Goal: Information Seeking & Learning: Compare options

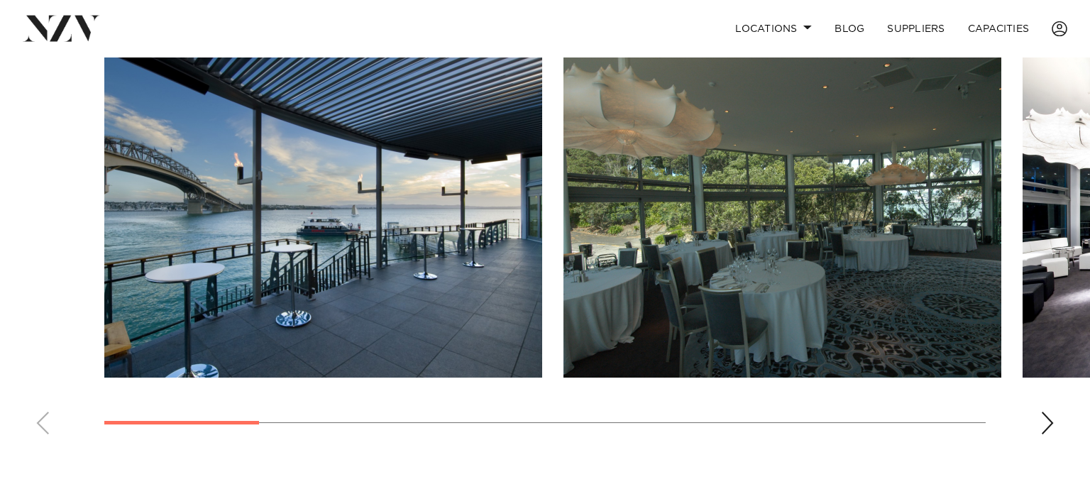
scroll to position [1030, 0]
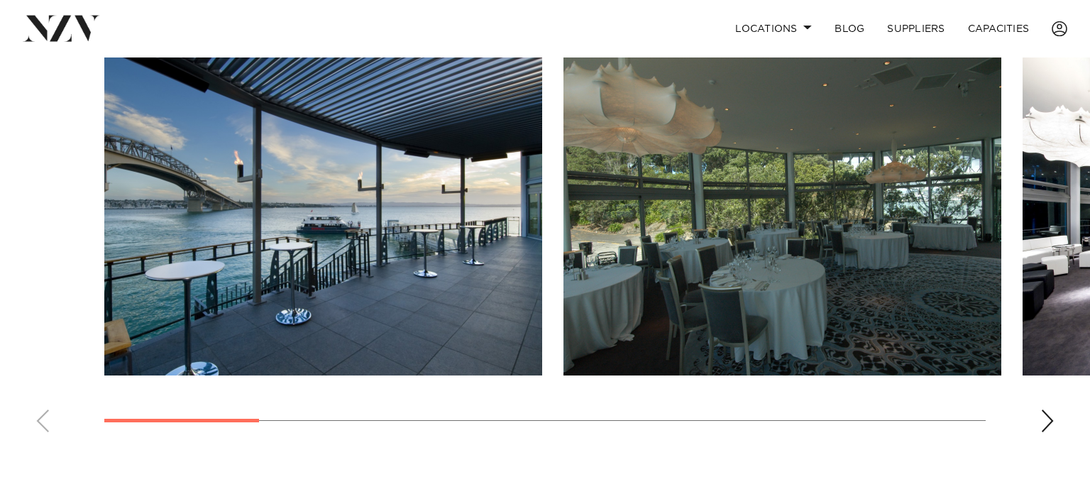
click at [315, 268] on img "1 / 11" at bounding box center [323, 214] width 438 height 321
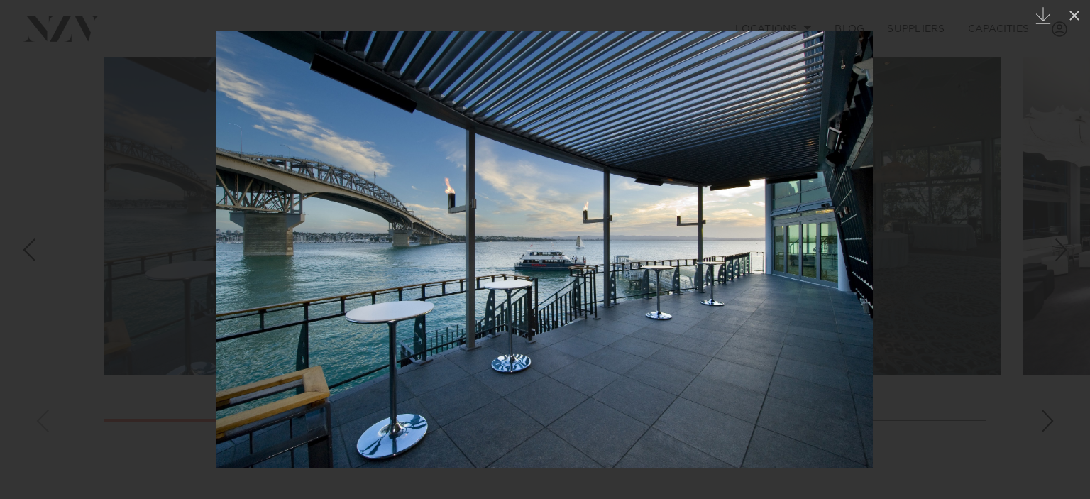
click at [1076, 242] on div at bounding box center [545, 249] width 1090 height 499
click at [1076, 242] on link at bounding box center [1065, 249] width 50 height 71
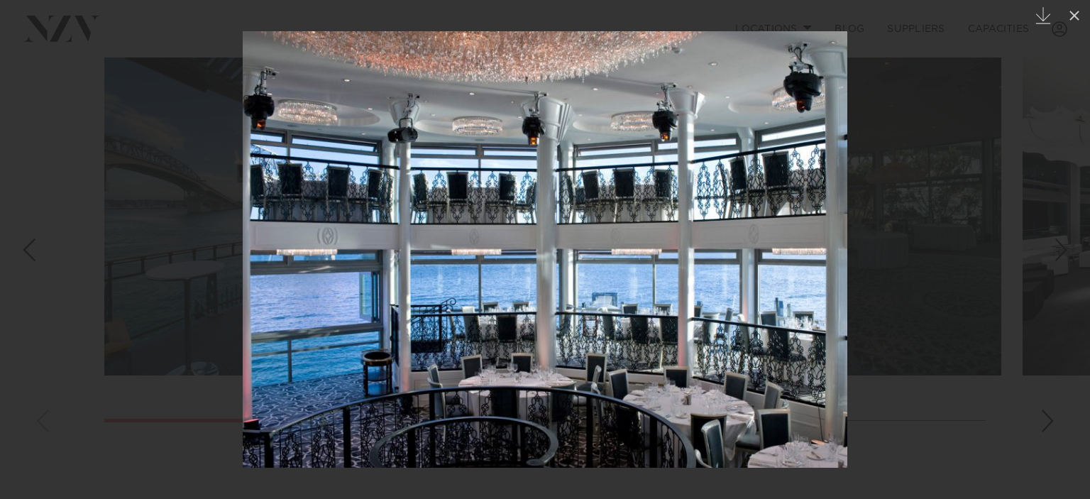
click at [1056, 248] on div "Next slide" at bounding box center [1061, 249] width 19 height 27
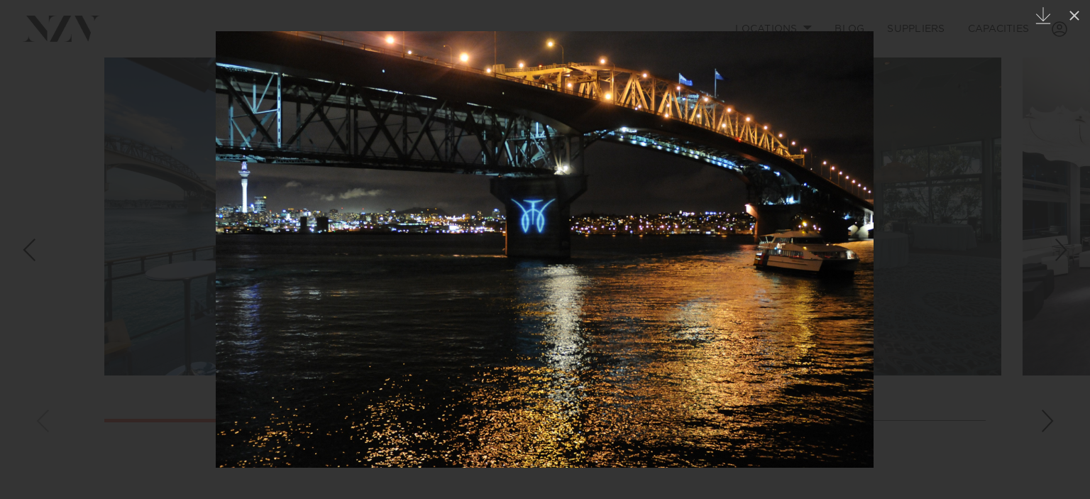
click at [1056, 248] on div at bounding box center [545, 249] width 1090 height 499
click at [1056, 248] on div "Next slide" at bounding box center [1061, 249] width 19 height 27
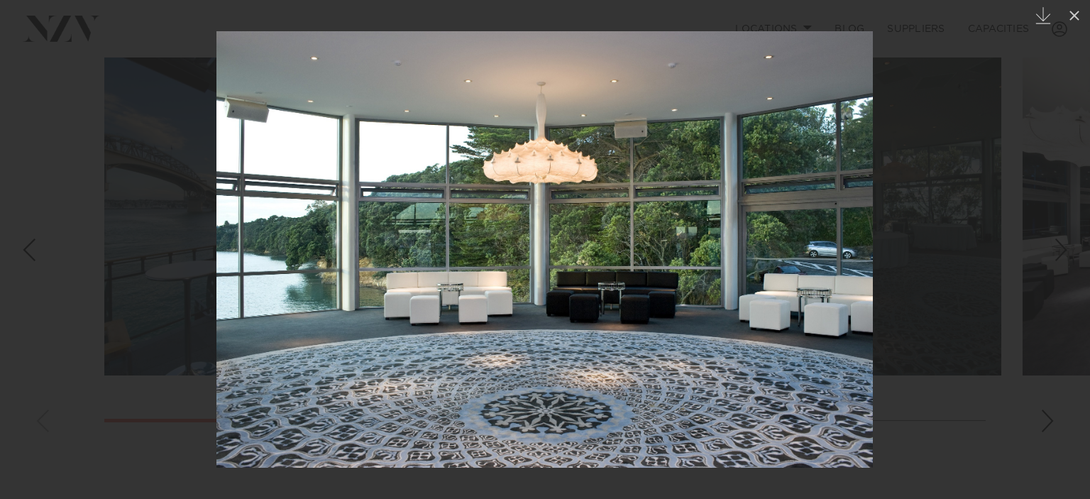
click at [1056, 248] on div at bounding box center [545, 249] width 1090 height 499
click at [1056, 248] on div "Next slide" at bounding box center [1061, 249] width 19 height 27
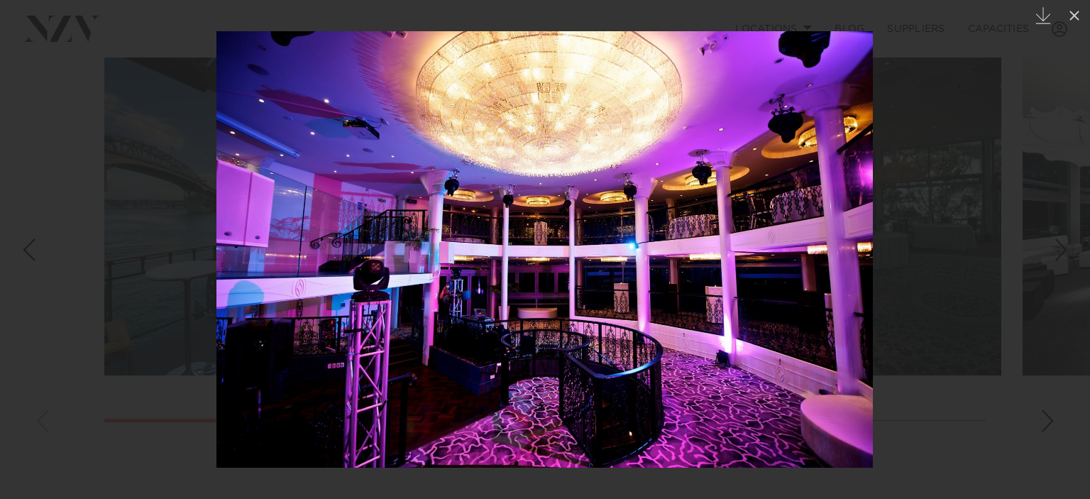
click at [1056, 248] on div at bounding box center [545, 249] width 1090 height 499
click at [1056, 248] on div "Next slide" at bounding box center [1061, 249] width 19 height 27
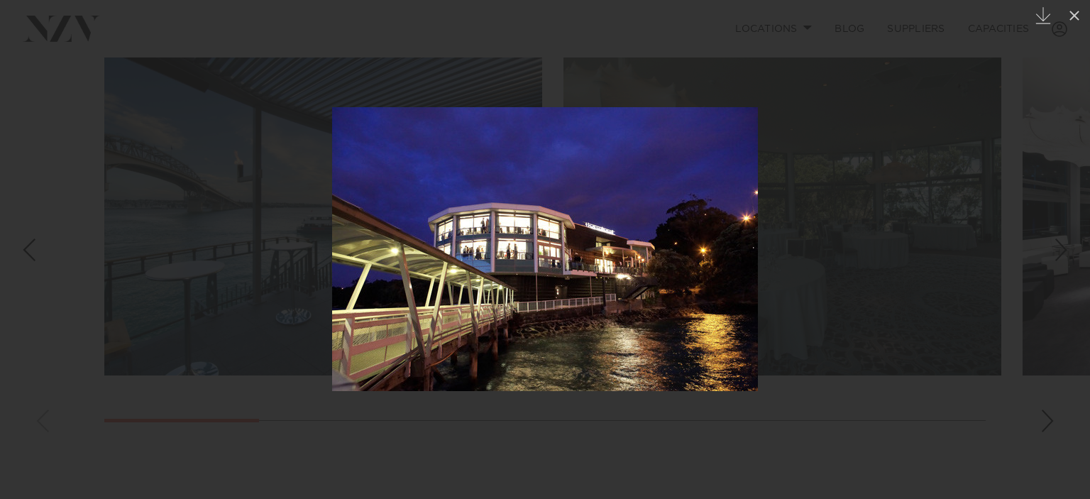
click at [1056, 248] on div "Next slide" at bounding box center [1061, 249] width 19 height 27
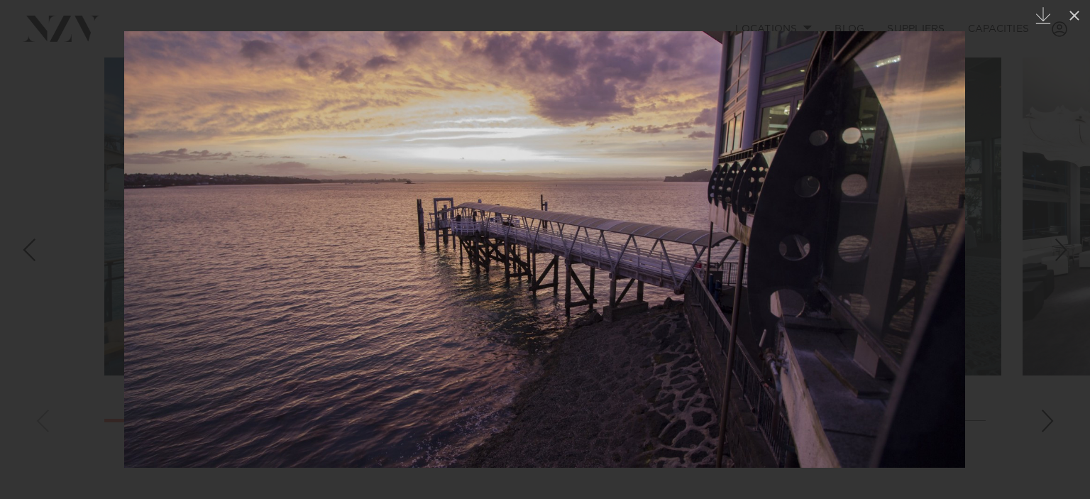
click at [1056, 248] on div "Next slide" at bounding box center [1061, 249] width 19 height 27
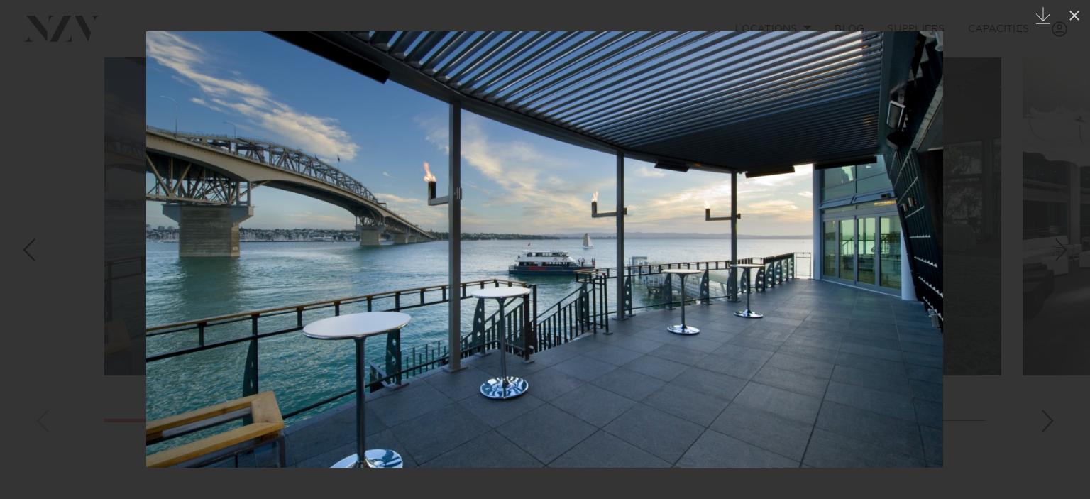
click at [33, 238] on div "Previous slide" at bounding box center [28, 249] width 19 height 27
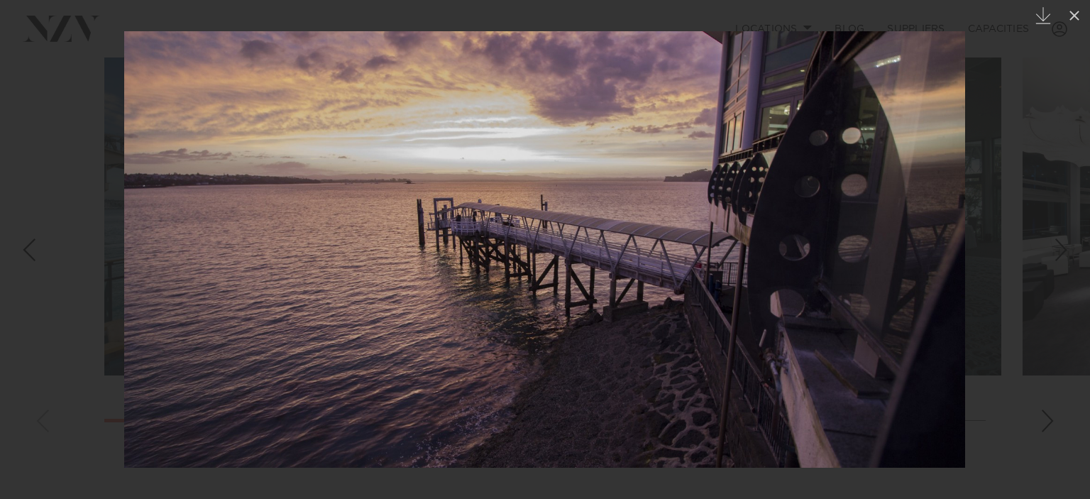
click at [1064, 251] on div "Next slide" at bounding box center [1061, 249] width 19 height 27
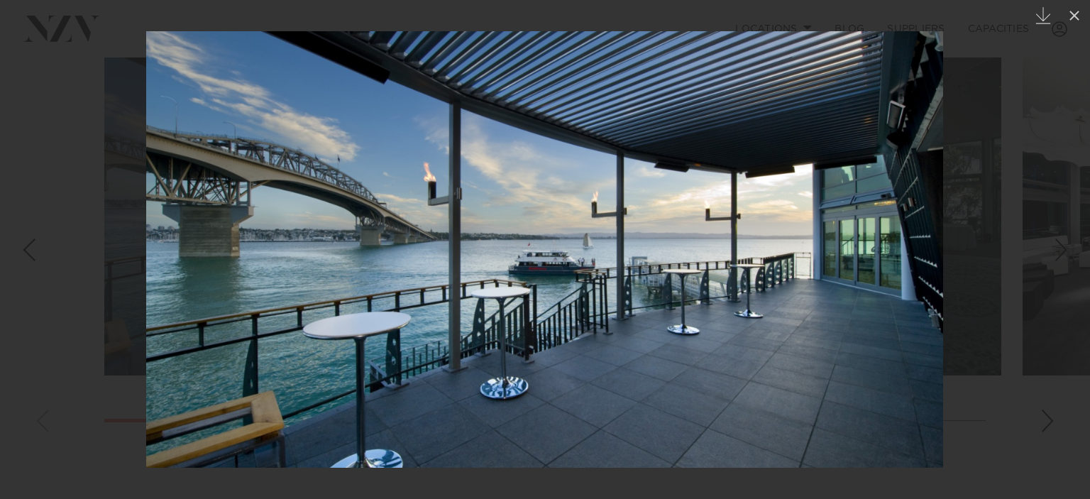
click at [1064, 251] on div "Next slide" at bounding box center [1061, 249] width 19 height 27
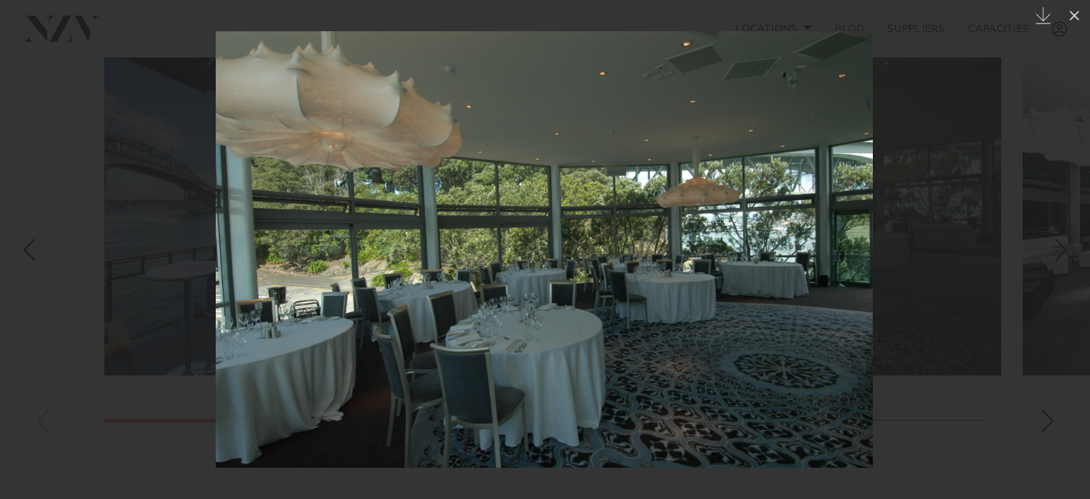
click at [28, 248] on div "Previous slide" at bounding box center [28, 249] width 19 height 27
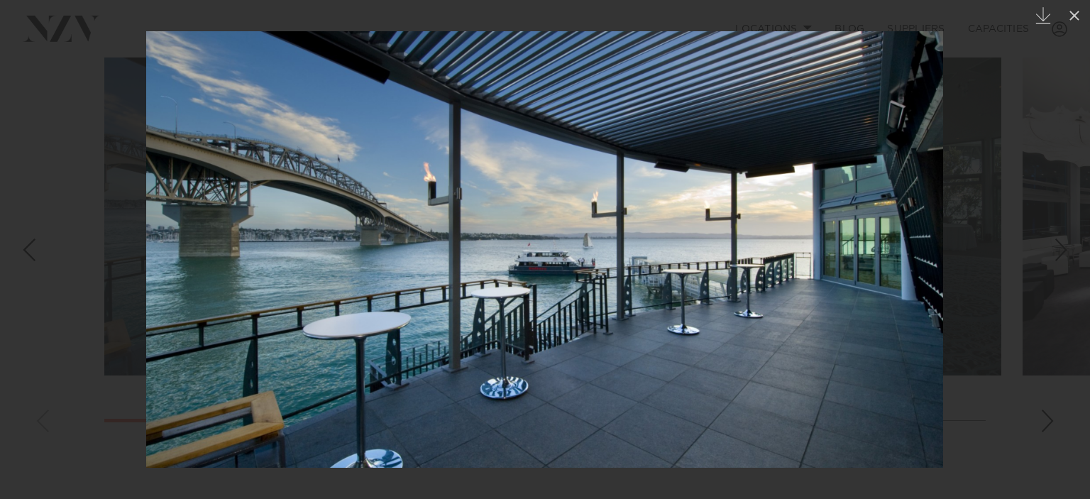
click at [1066, 248] on div at bounding box center [545, 249] width 1090 height 499
click at [1066, 248] on div "Next slide" at bounding box center [1061, 249] width 19 height 27
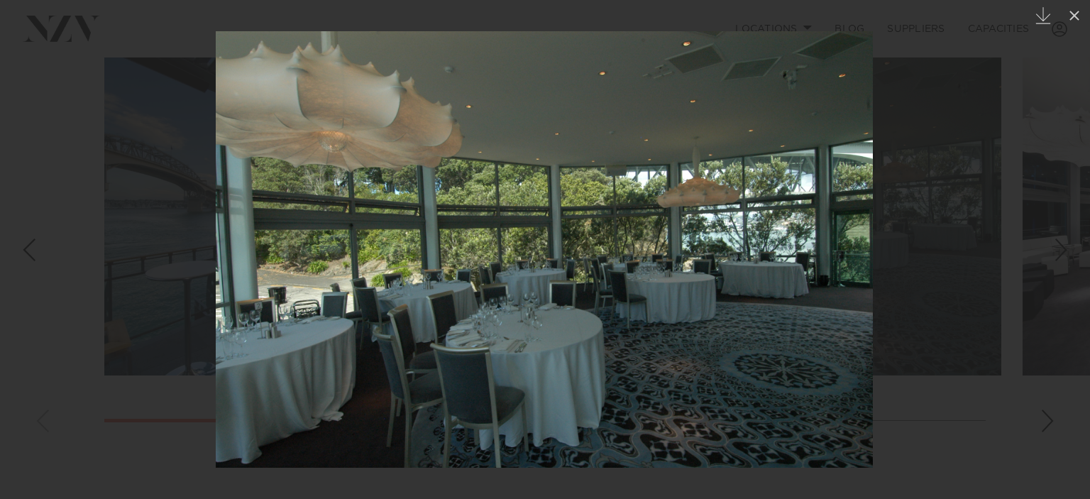
click at [1066, 248] on div "Next slide" at bounding box center [1061, 249] width 19 height 27
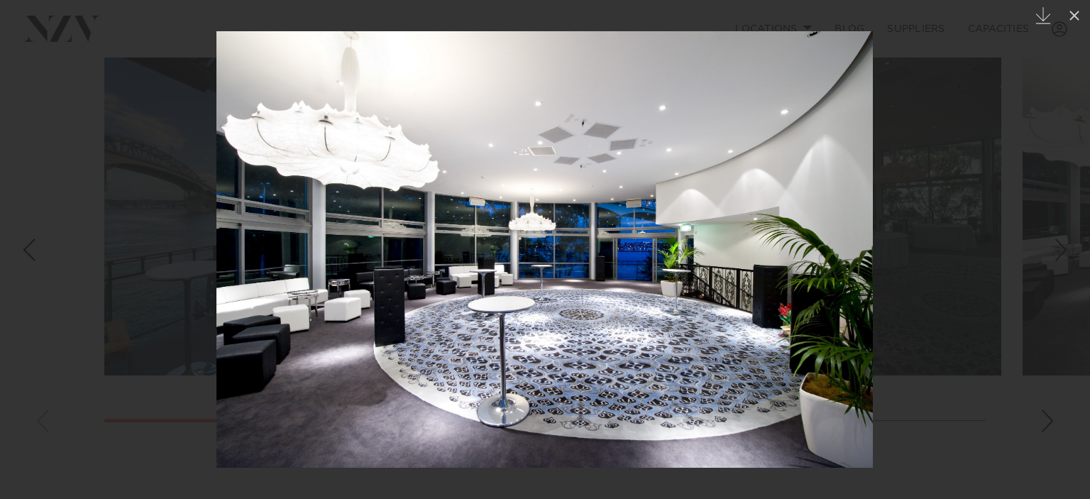
click at [1066, 248] on div "Next slide" at bounding box center [1061, 249] width 19 height 27
click at [1060, 244] on div "Next slide" at bounding box center [1061, 249] width 19 height 27
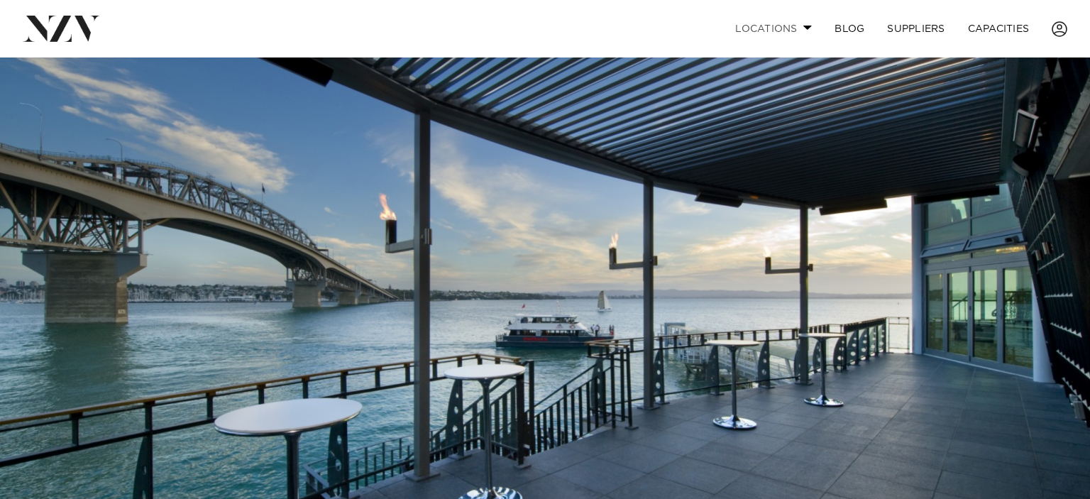
click at [800, 24] on link "Locations" at bounding box center [773, 28] width 99 height 31
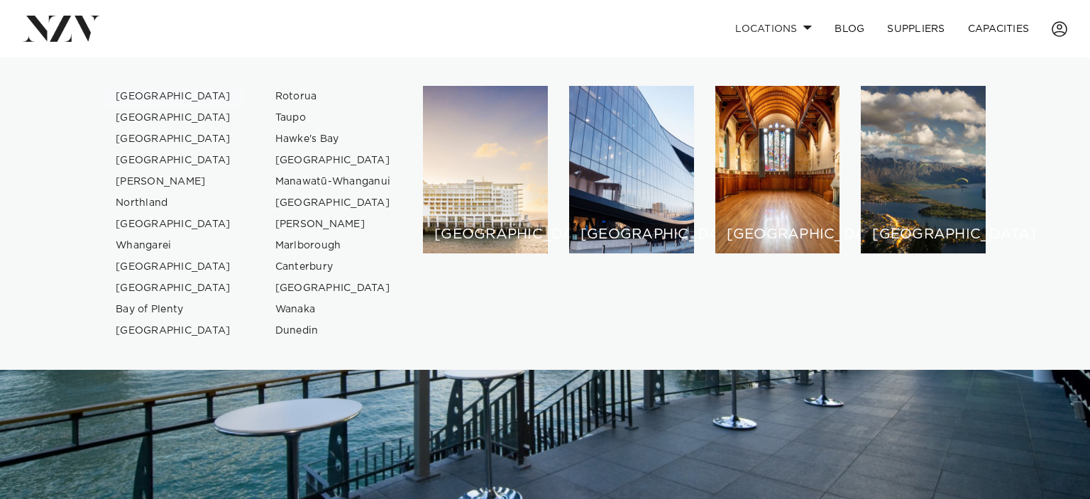
click at [146, 95] on link "[GEOGRAPHIC_DATA]" at bounding box center [173, 96] width 138 height 21
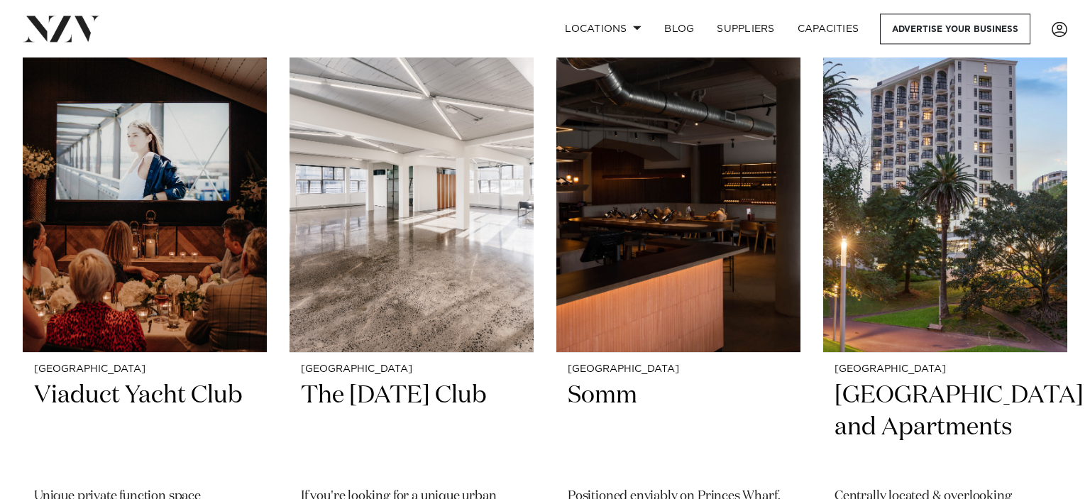
scroll to position [15880, 0]
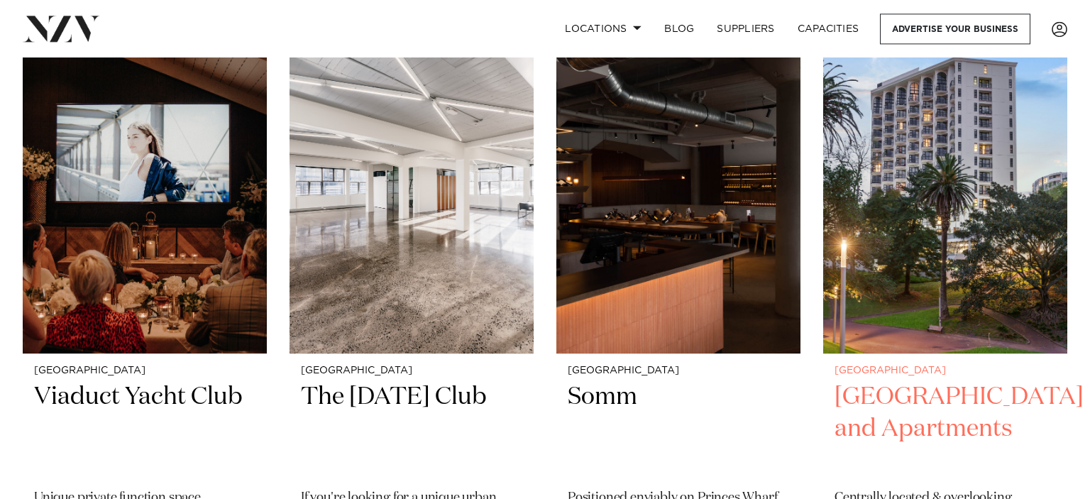
click at [1055, 276] on img at bounding box center [945, 190] width 244 height 328
click at [1057, 290] on img at bounding box center [945, 190] width 244 height 328
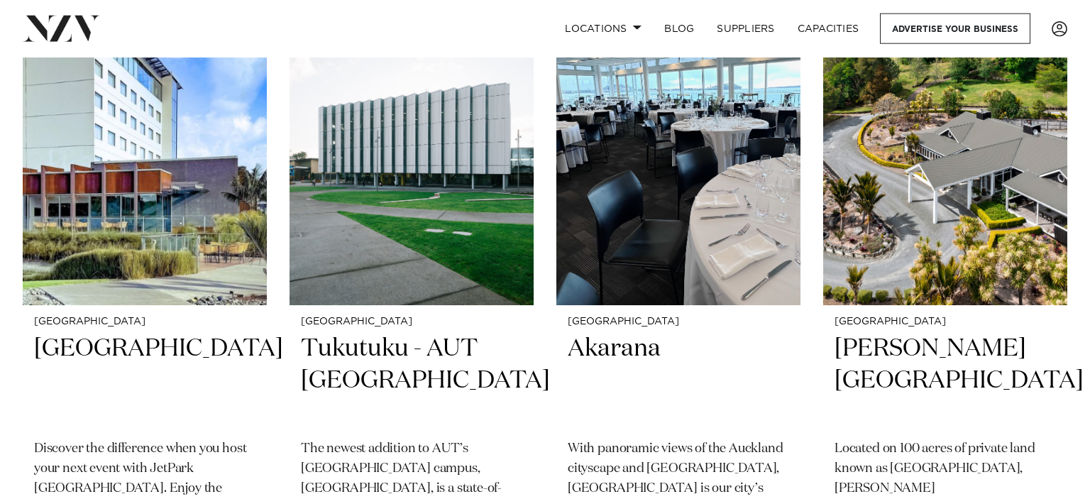
scroll to position [10216, 0]
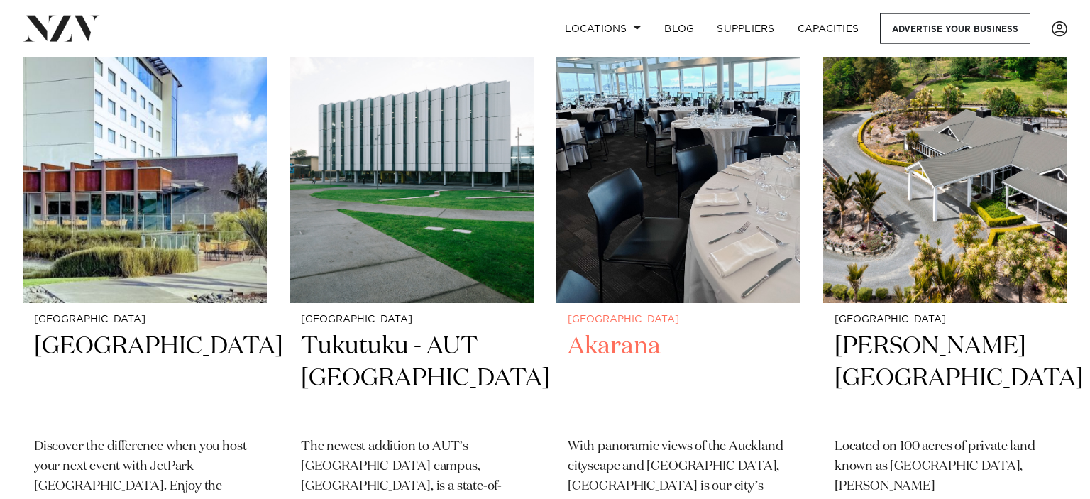
click at [587, 314] on small "[GEOGRAPHIC_DATA]" at bounding box center [678, 319] width 221 height 11
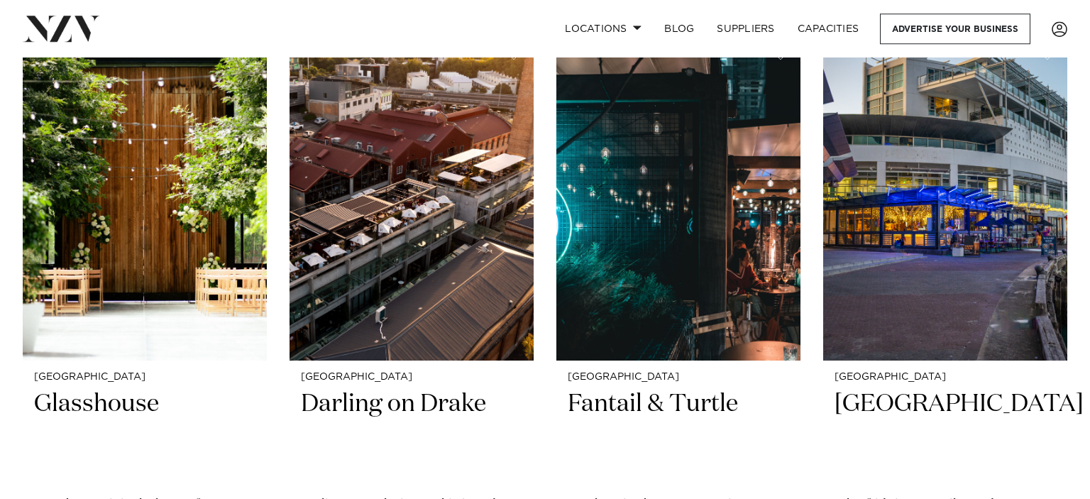
scroll to position [1905, 0]
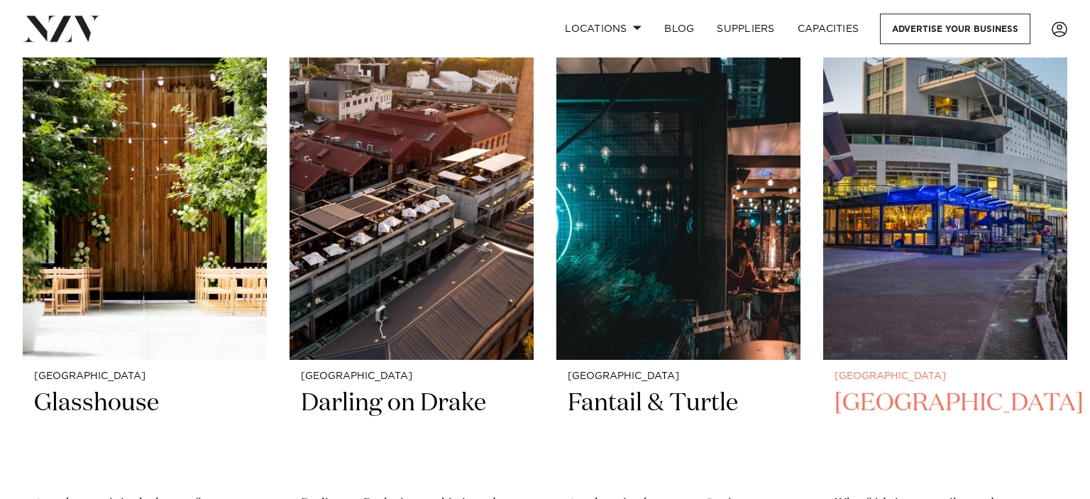
click at [962, 113] on img at bounding box center [945, 197] width 244 height 328
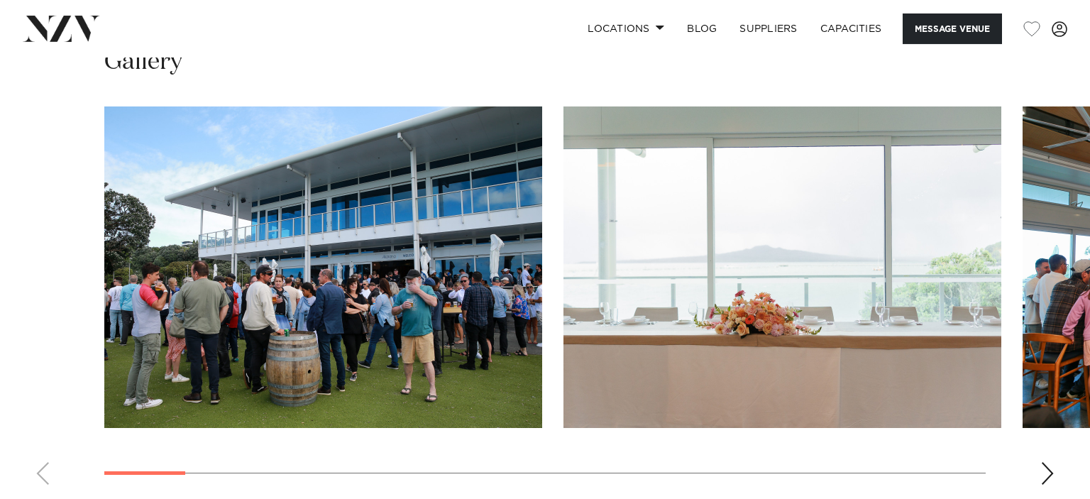
scroll to position [1526, 0]
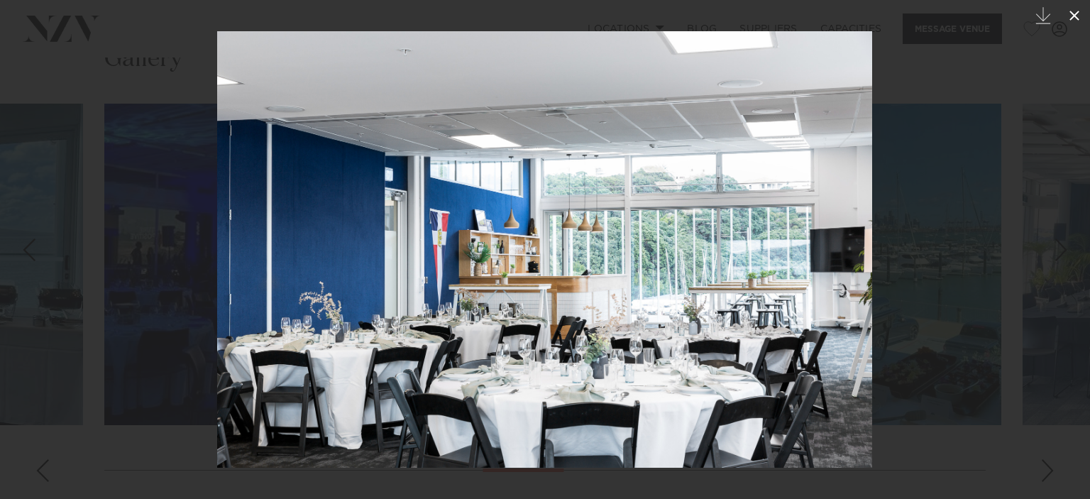
click at [1080, 18] on icon at bounding box center [1074, 15] width 17 height 17
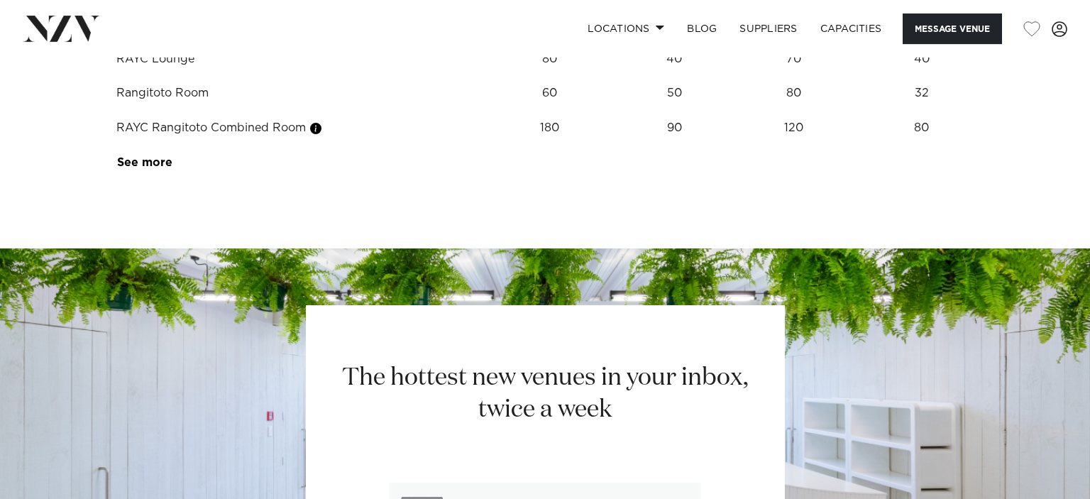
scroll to position [2177, 0]
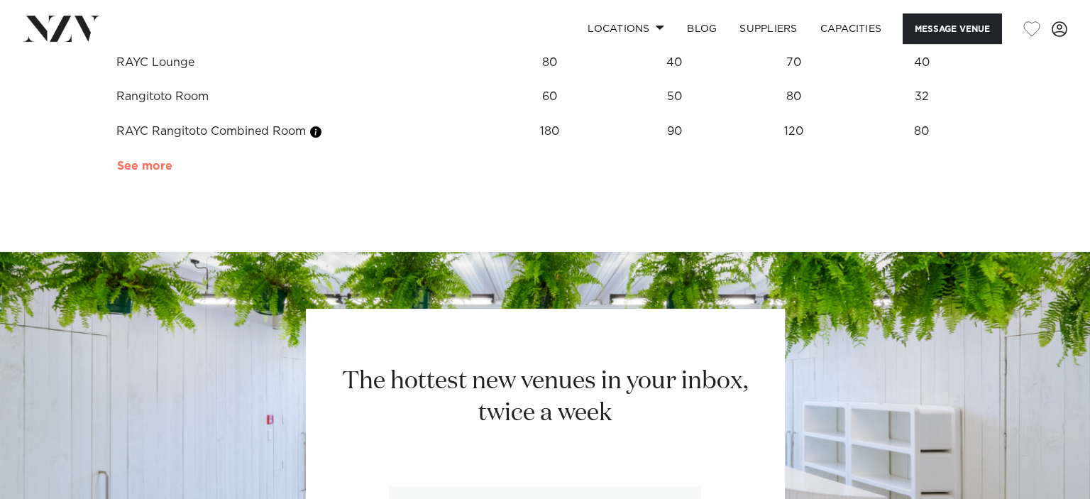
click at [137, 167] on link "See more" at bounding box center [172, 165] width 111 height 11
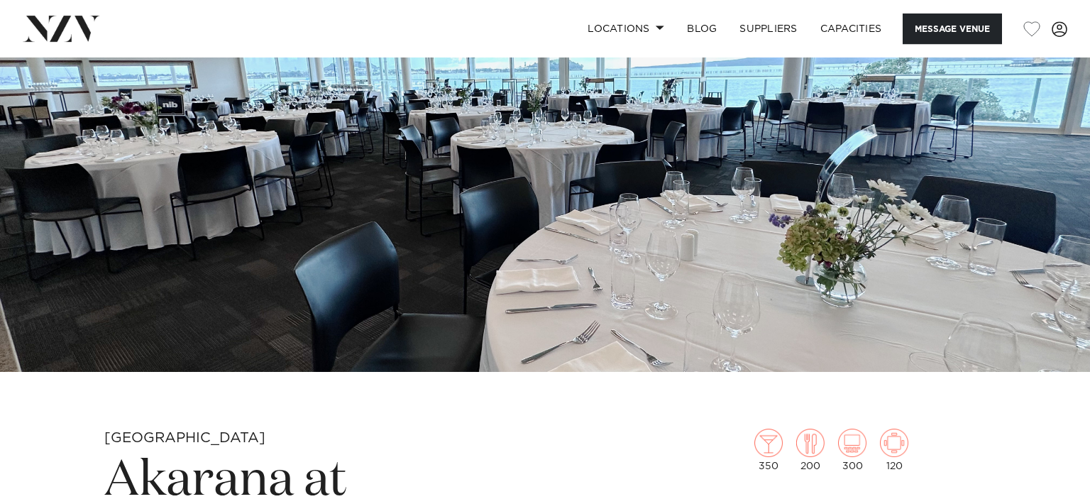
scroll to position [0, 0]
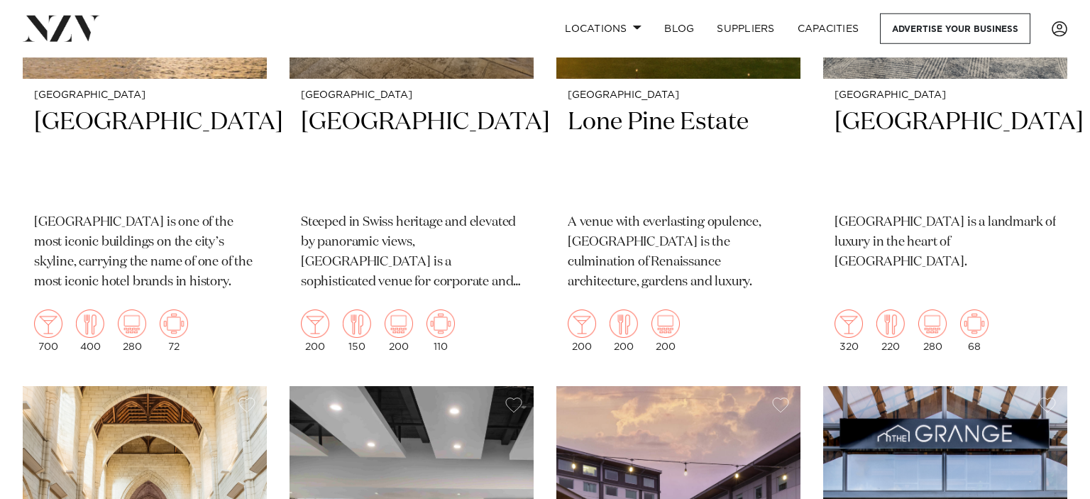
scroll to position [888, 0]
